Goal: Check status: Check status

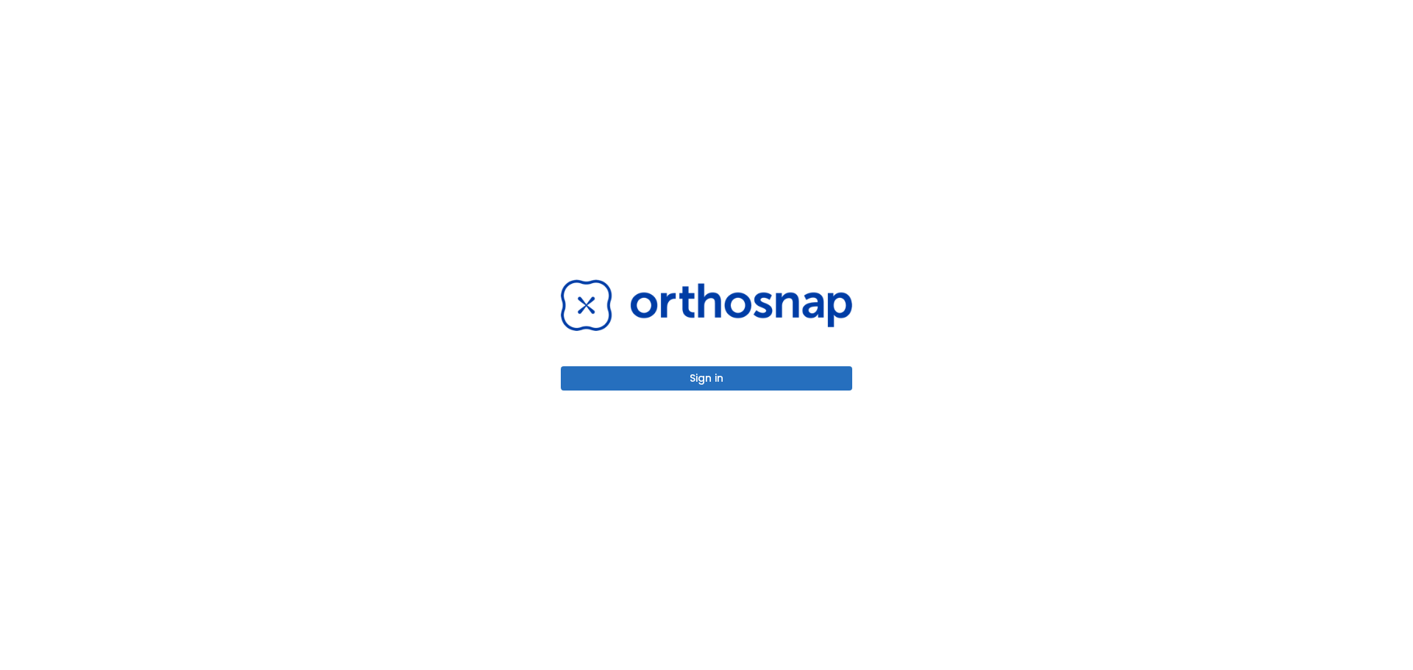
click at [743, 368] on button "Sign in" at bounding box center [706, 378] width 291 height 24
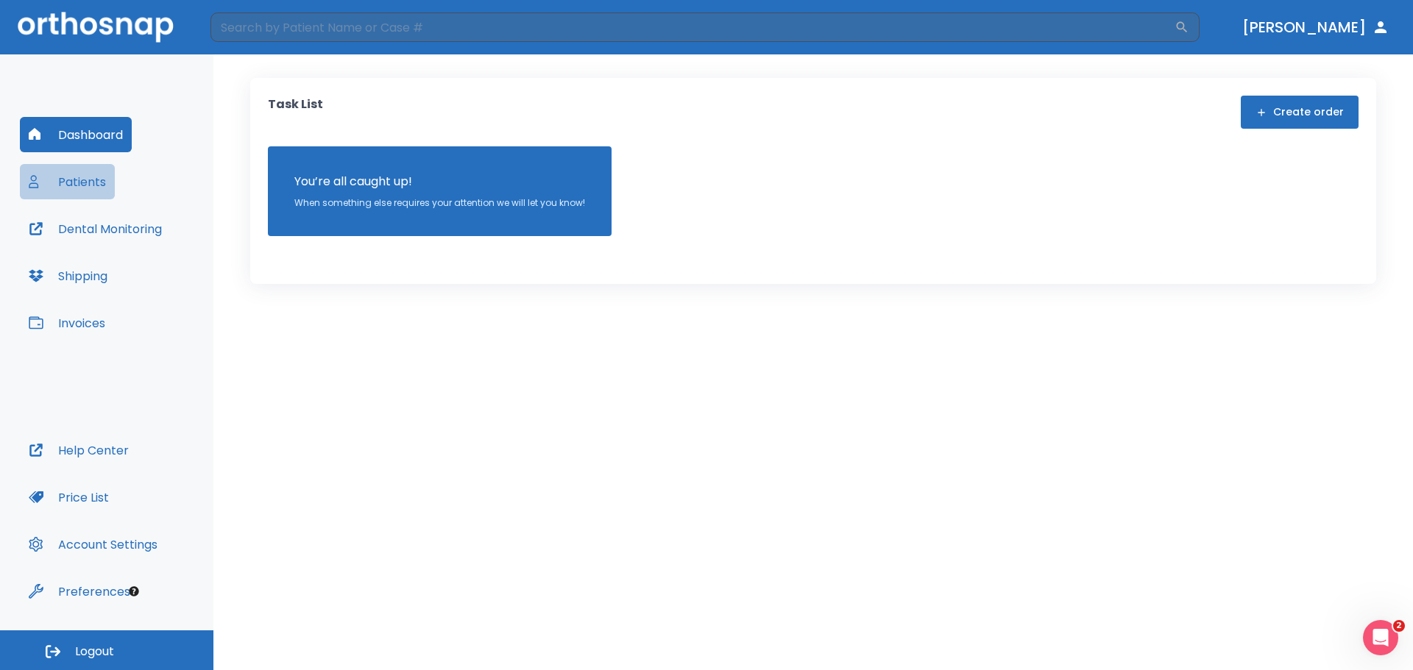
click at [92, 180] on button "Patients" at bounding box center [67, 181] width 95 height 35
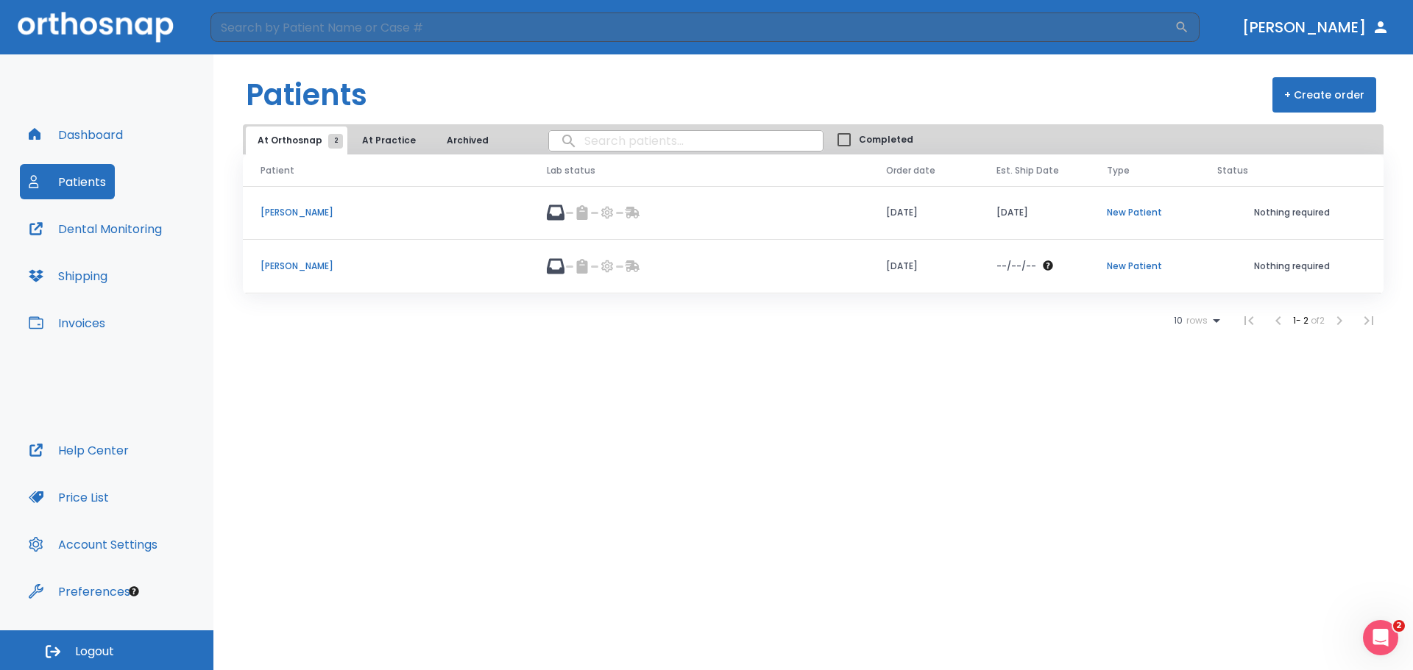
click at [303, 274] on td "[PERSON_NAME]" at bounding box center [386, 267] width 286 height 54
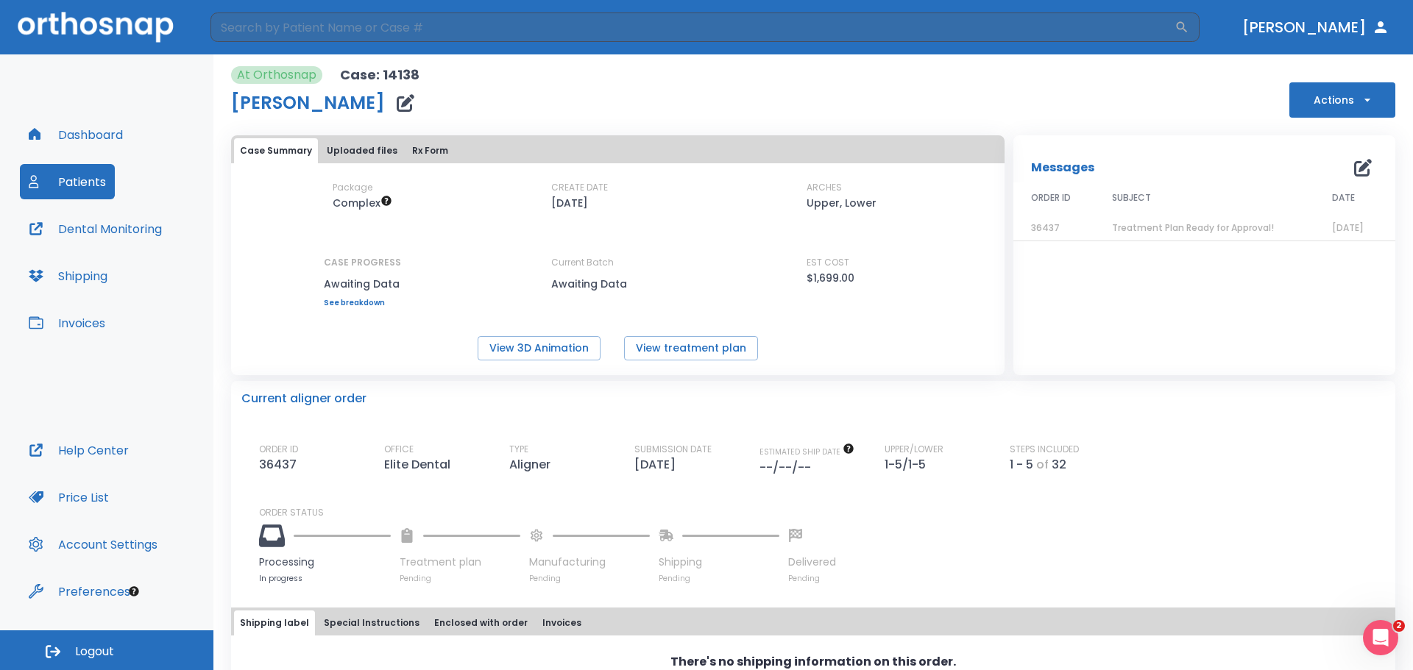
click at [1124, 233] on span "Treatment Plan Ready for Approval!" at bounding box center [1193, 227] width 162 height 13
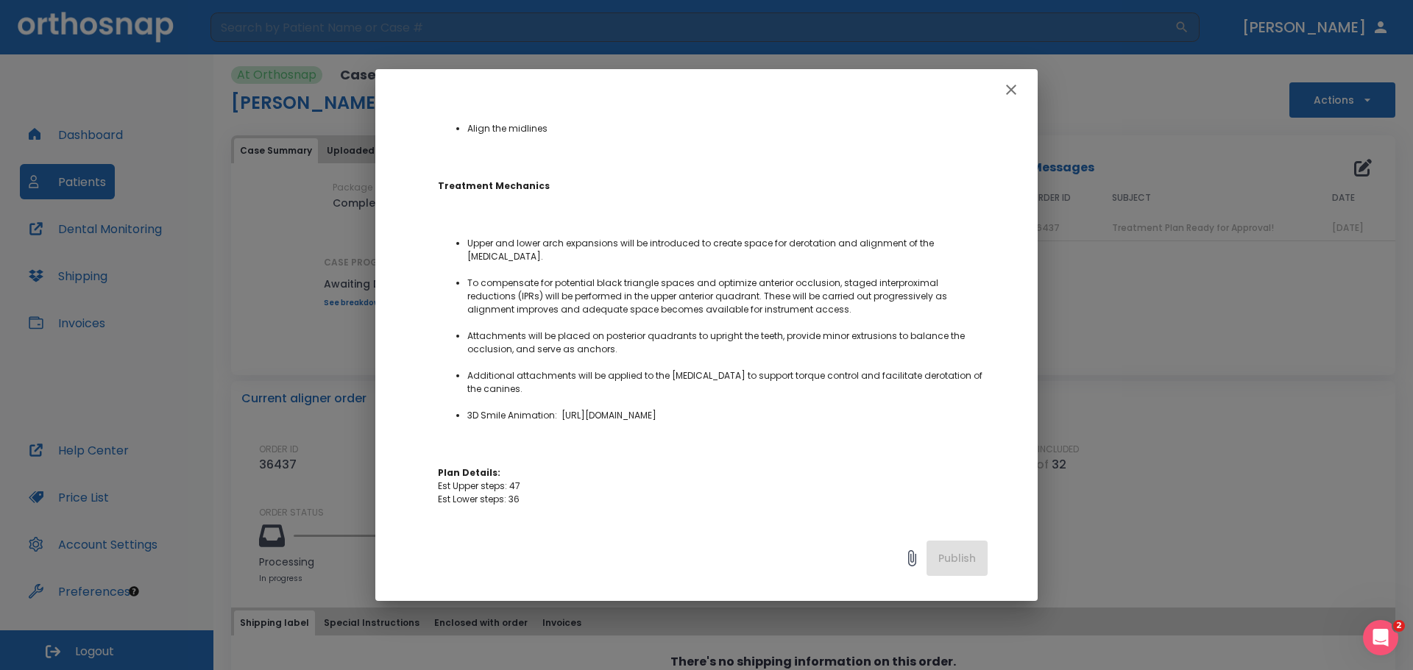
scroll to position [441, 0]
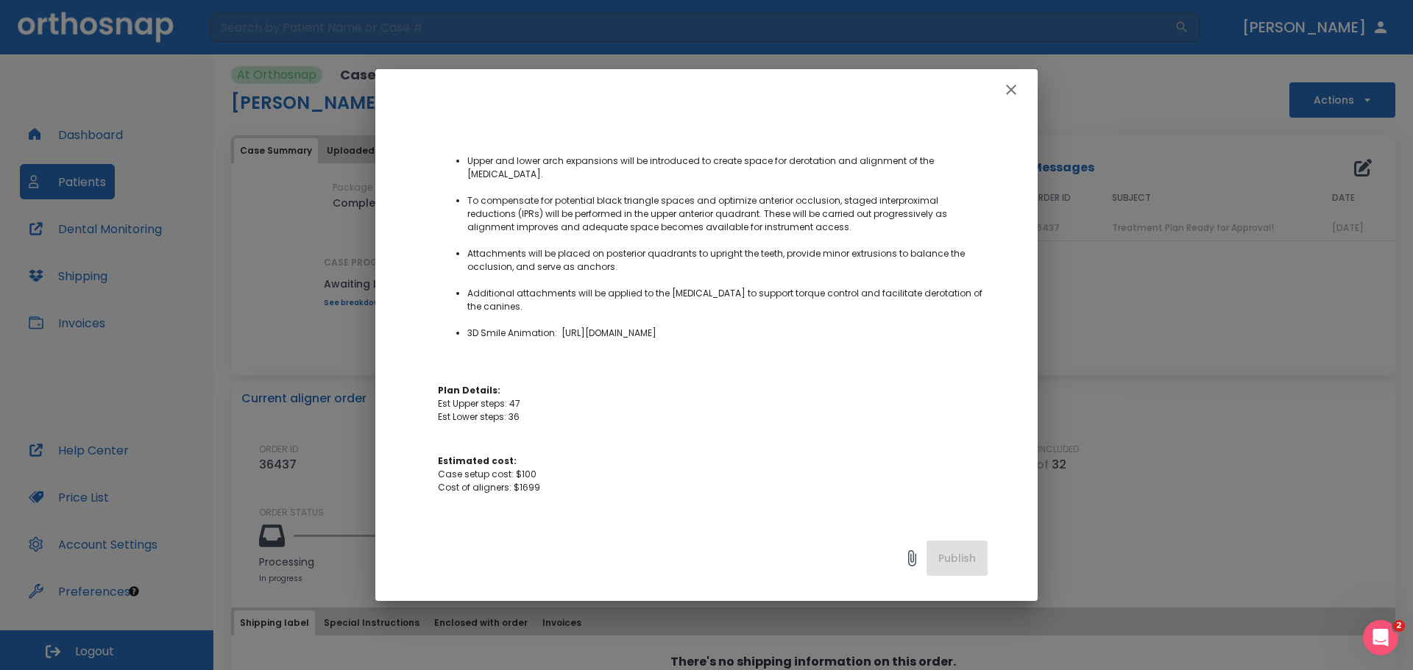
click at [1012, 93] on icon "button" at bounding box center [1011, 90] width 18 height 18
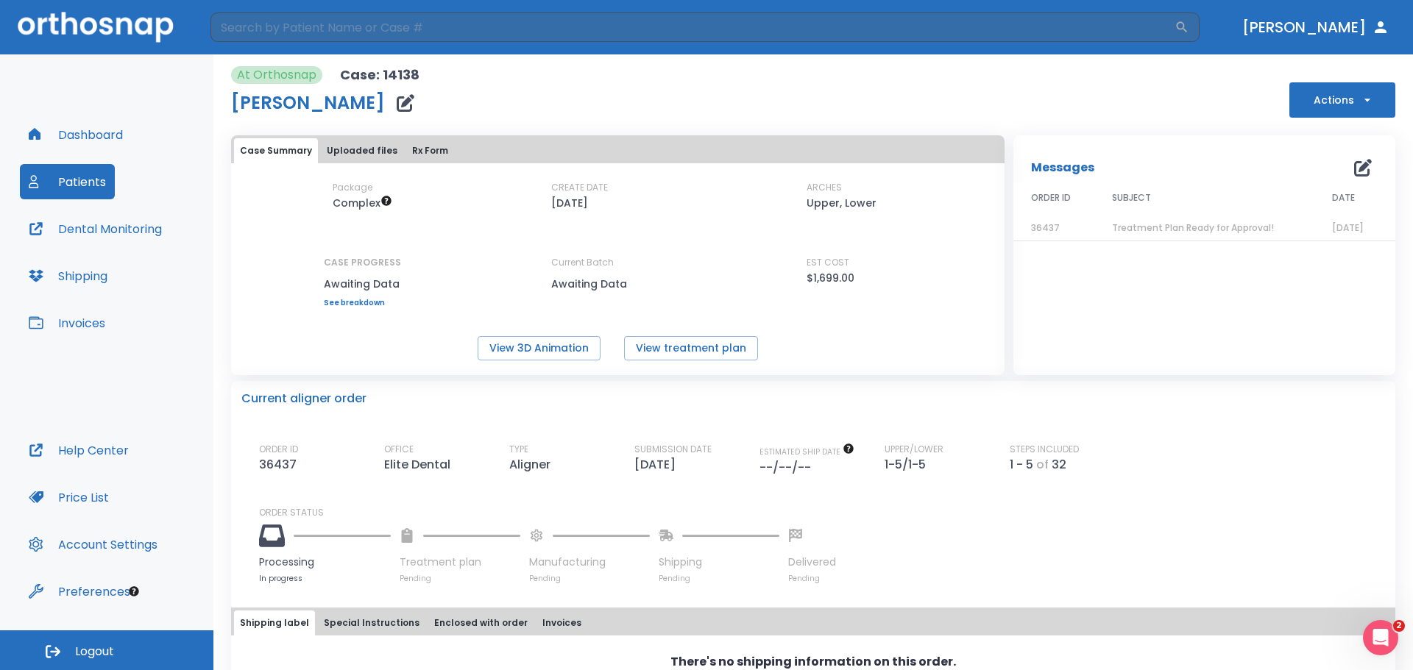
click at [1078, 277] on div "Messages 0 ORDER ID SUBJECT DATE 36437 Treatment Plan Ready for Approval! [DATE]" at bounding box center [1204, 255] width 382 height 240
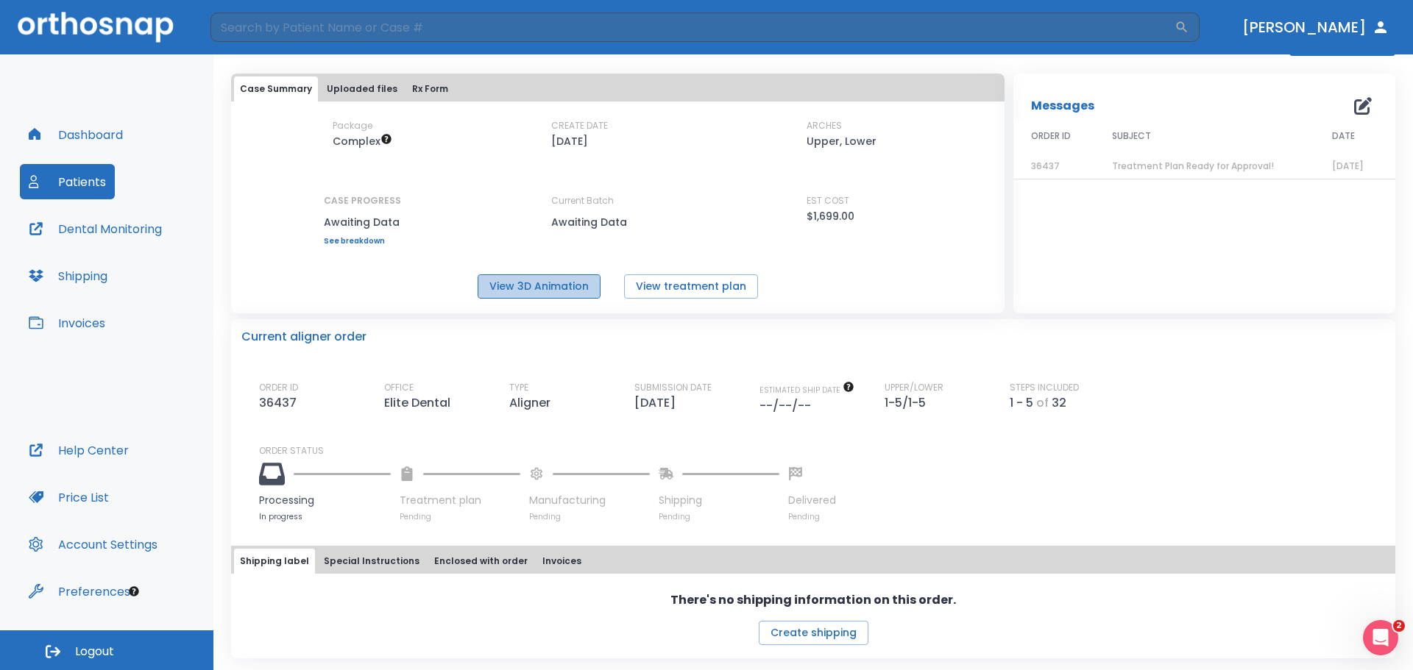
click at [544, 288] on button "View 3D Animation" at bounding box center [539, 286] width 123 height 24
click at [1385, 618] on div "Open Intercom Messenger" at bounding box center [1377, 635] width 35 height 35
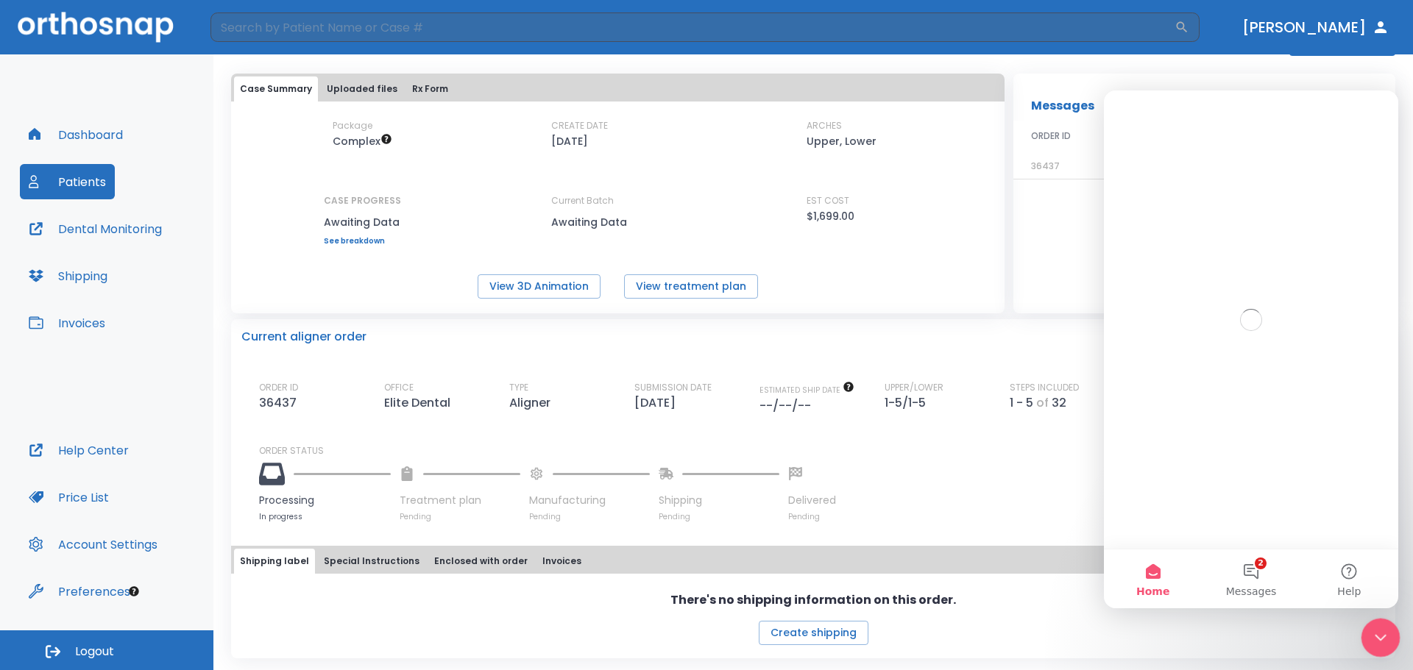
scroll to position [0, 0]
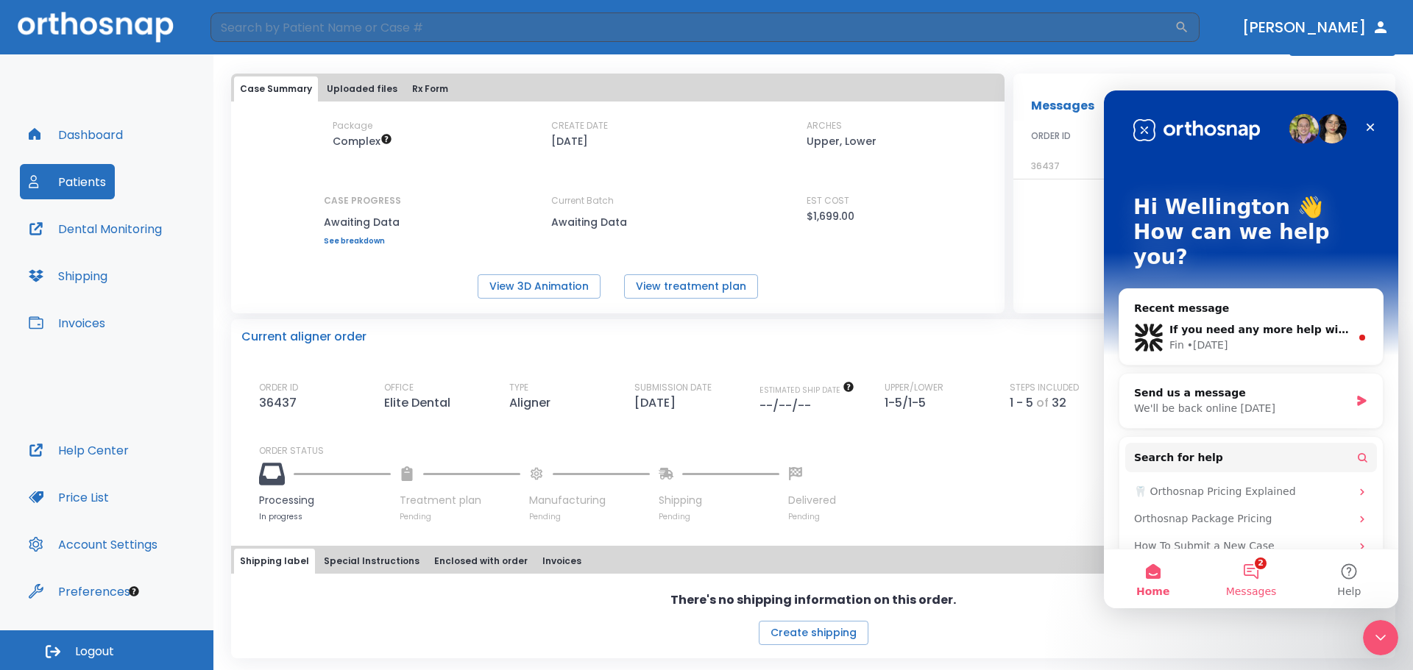
click at [1276, 583] on button "2 Messages" at bounding box center [1250, 579] width 98 height 59
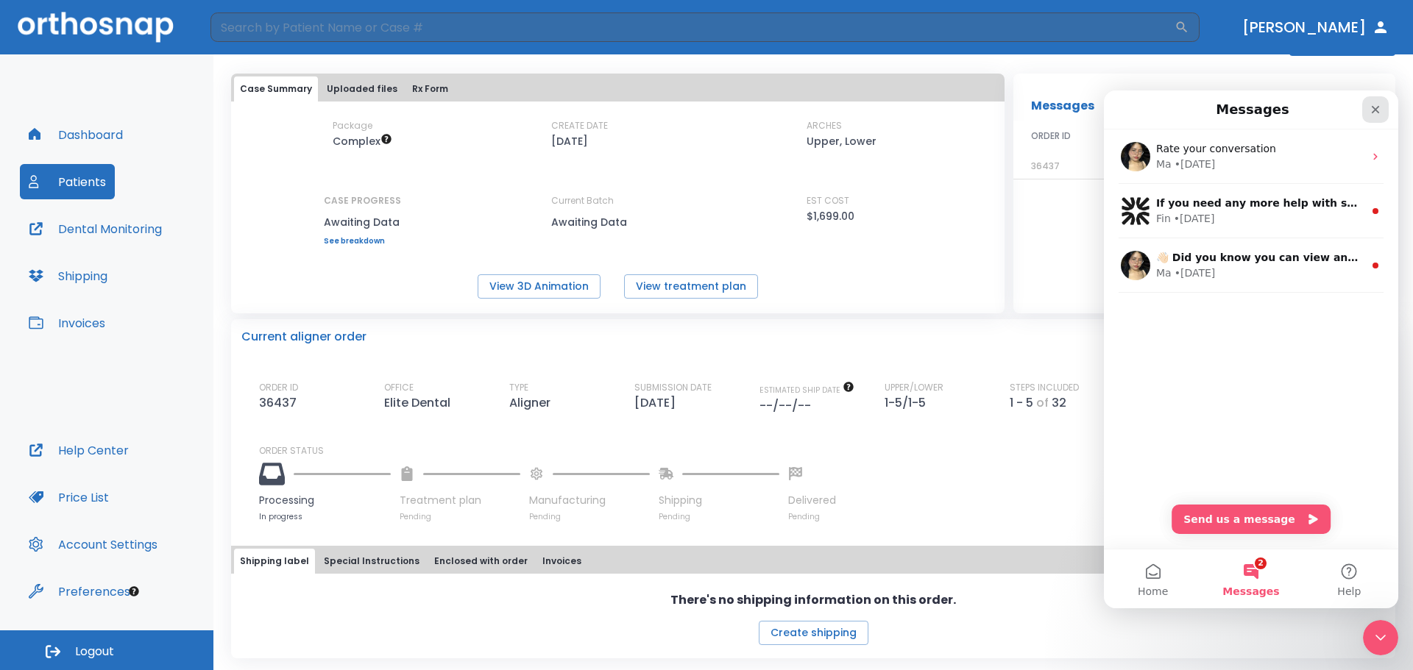
click at [1374, 107] on icon "Close" at bounding box center [1375, 110] width 12 height 12
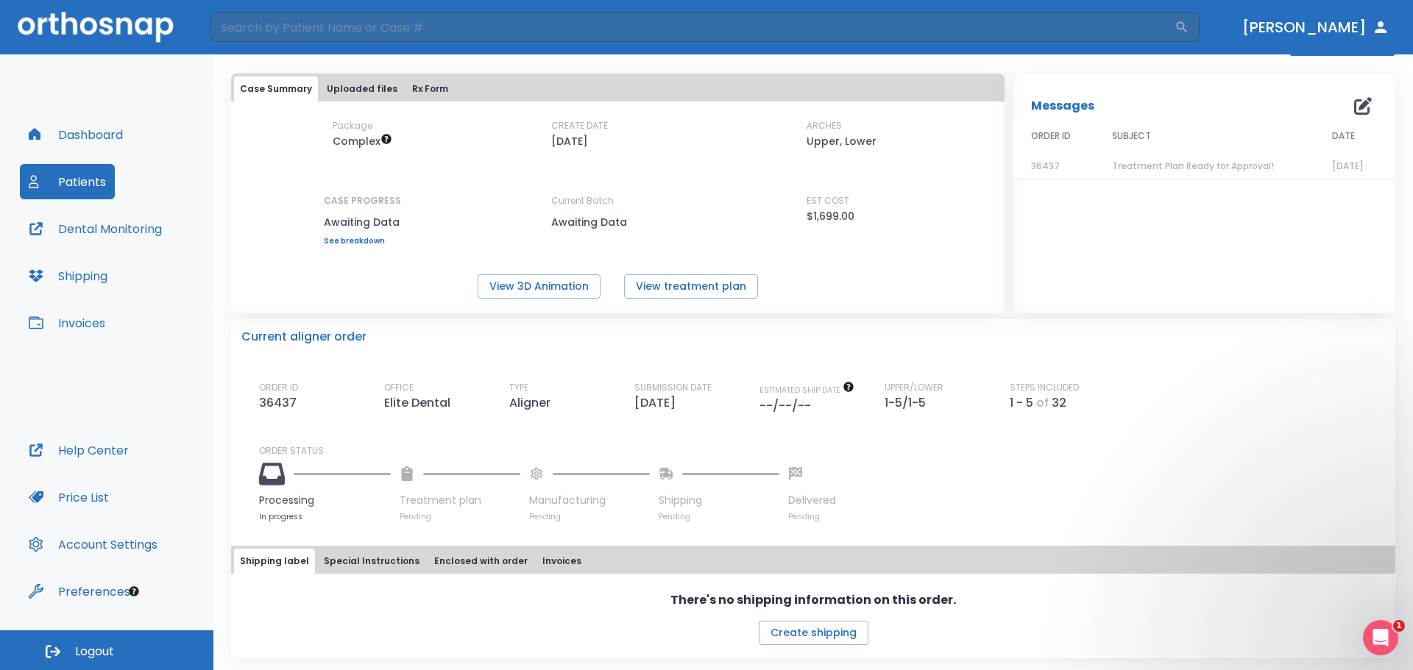
click at [1379, 39] on button "Dr. Tejeda" at bounding box center [1315, 27] width 159 height 26
